Goal: Check status: Check status

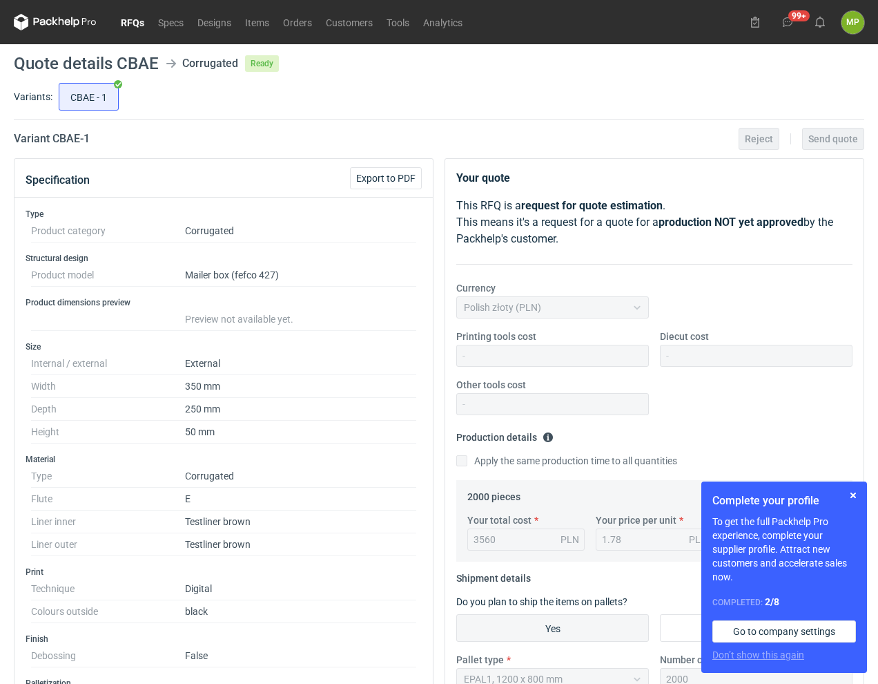
click at [128, 23] on link "RFQs" at bounding box center [132, 22] width 37 height 17
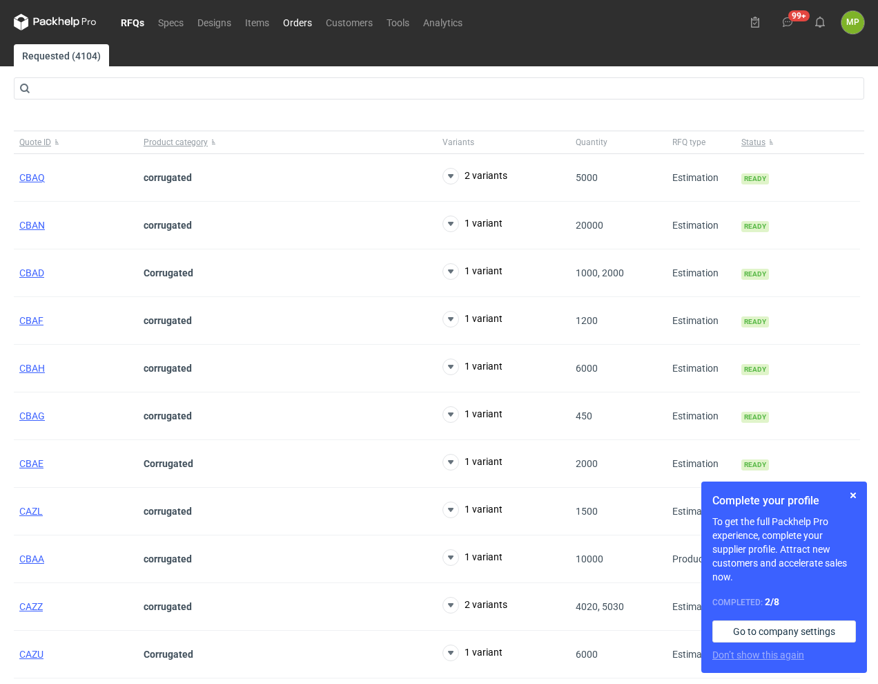
click at [300, 27] on link "Orders" at bounding box center [297, 22] width 43 height 17
